Goal: Information Seeking & Learning: Compare options

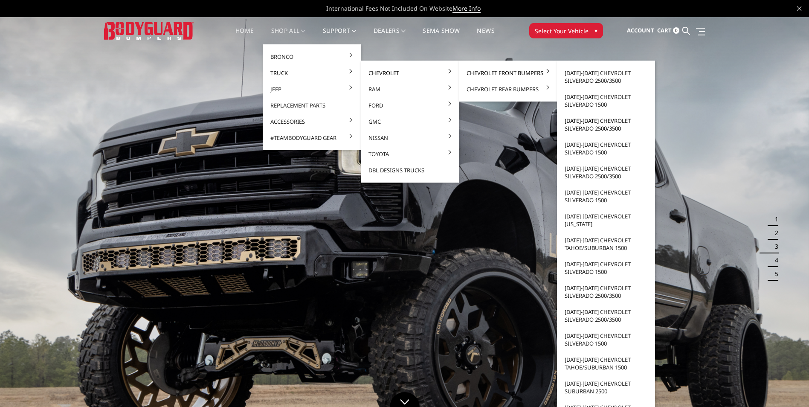
click at [592, 126] on link "[DATE]-[DATE] Chevrolet Silverado 2500/3500" at bounding box center [605, 125] width 91 height 24
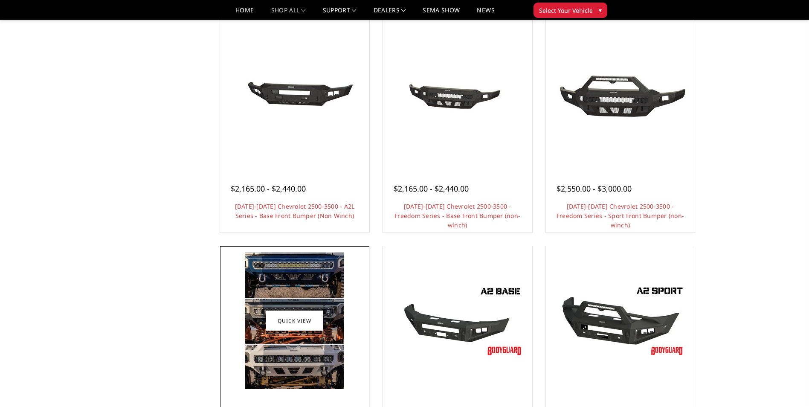
scroll to position [299, 0]
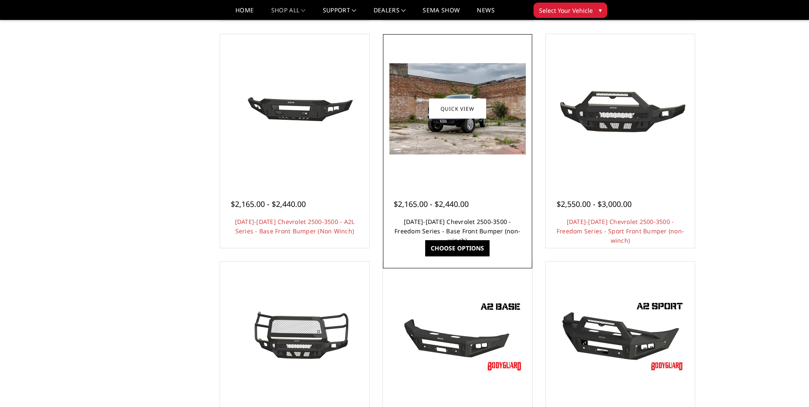
click at [400, 225] on link "2020-2023 Chevrolet 2500-3500 - Freedom Series - Base Front Bumper (non-winch)" at bounding box center [458, 231] width 126 height 27
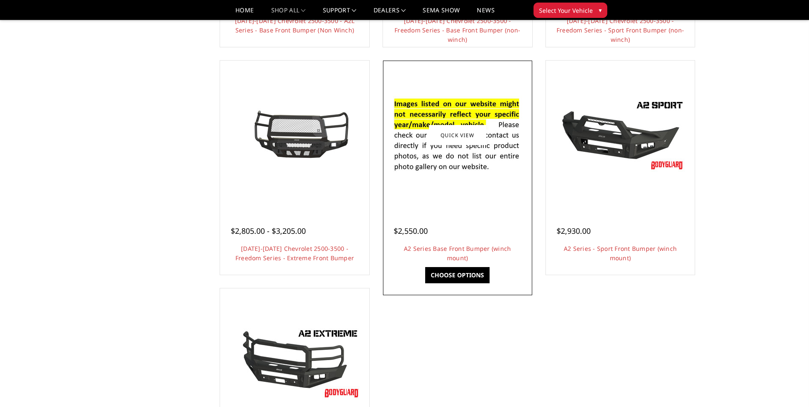
scroll to position [512, 0]
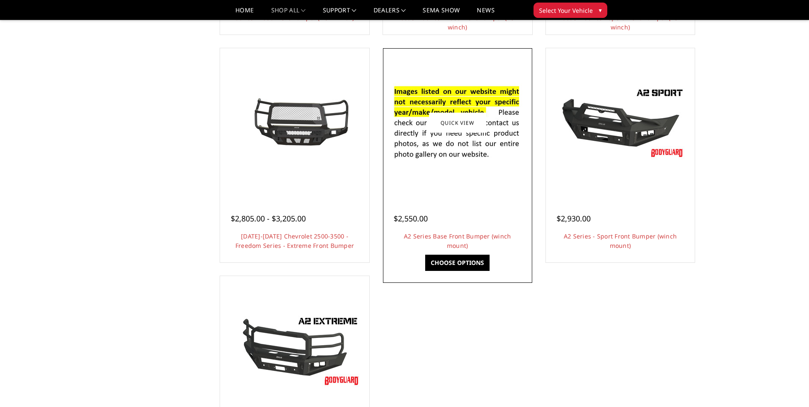
click at [395, 241] on h4 "A2 Series Base Front Bumper (winch mount)" at bounding box center [458, 241] width 128 height 19
click at [404, 236] on link "A2 Series Base Front Bumper (winch mount)" at bounding box center [457, 240] width 107 height 17
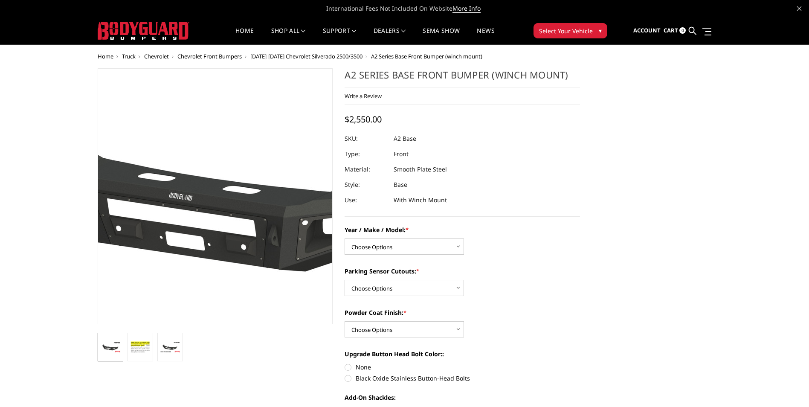
drag, startPoint x: 189, startPoint y: 245, endPoint x: 205, endPoint y: 240, distance: 17.0
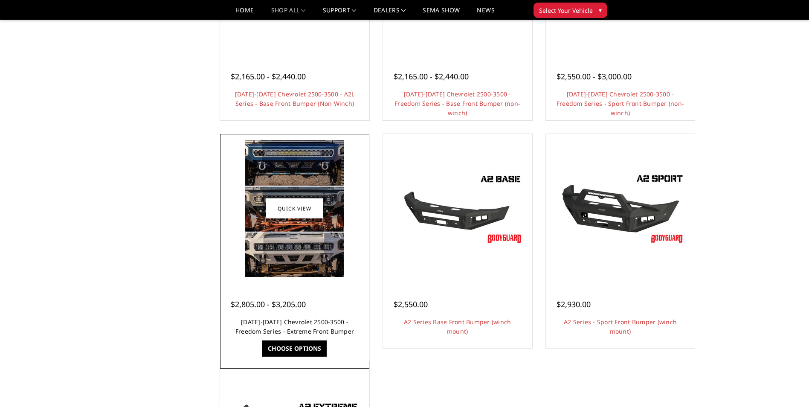
scroll to position [426, 0]
click at [305, 327] on link "[DATE]-[DATE] Chevrolet 2500-3500 - Freedom Series - Extreme Front Bumper" at bounding box center [294, 325] width 119 height 17
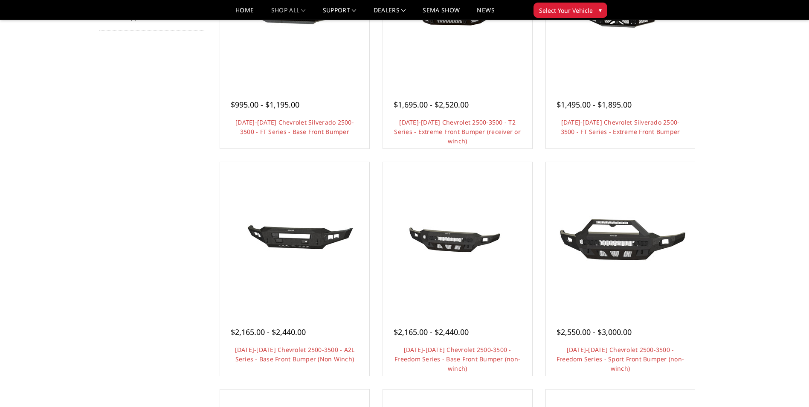
scroll to position [128, 0]
